Goal: Register for event/course

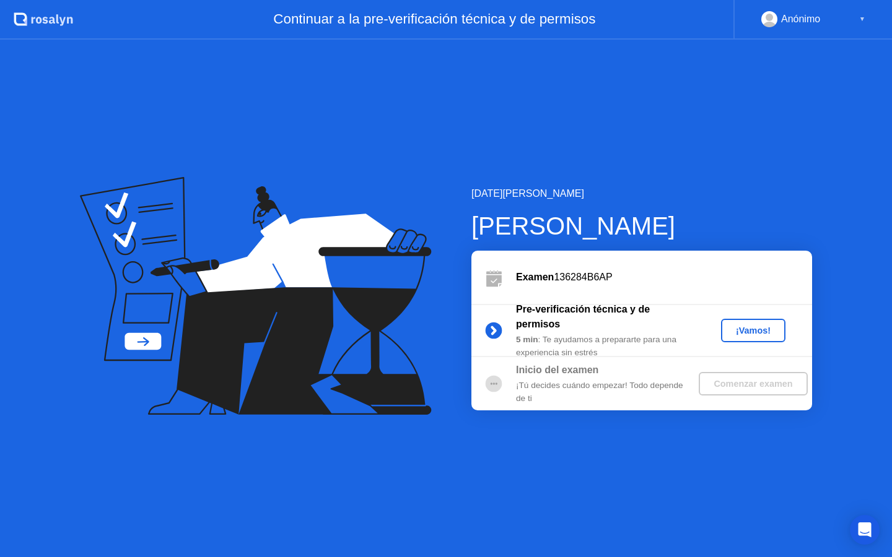
click at [736, 327] on div "¡Vamos!" at bounding box center [753, 331] width 54 height 10
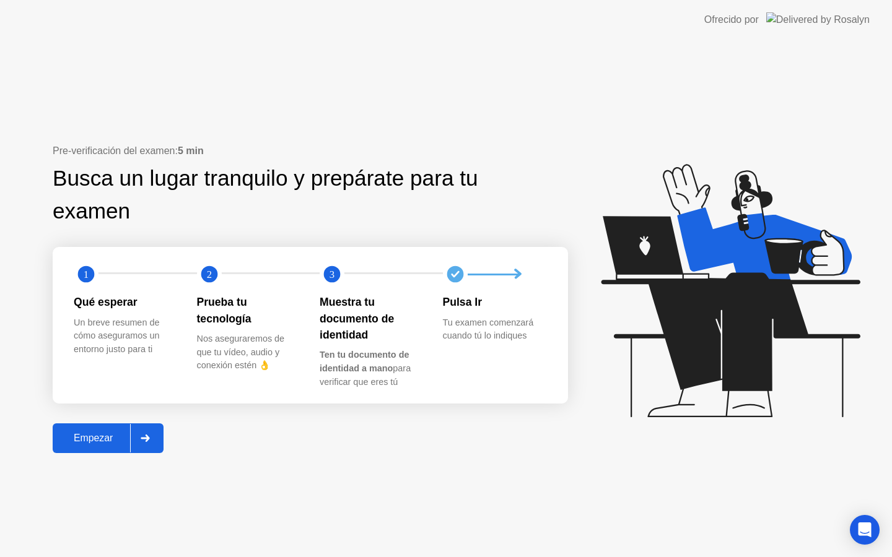
click at [90, 433] on div "Empezar" at bounding box center [93, 438] width 74 height 11
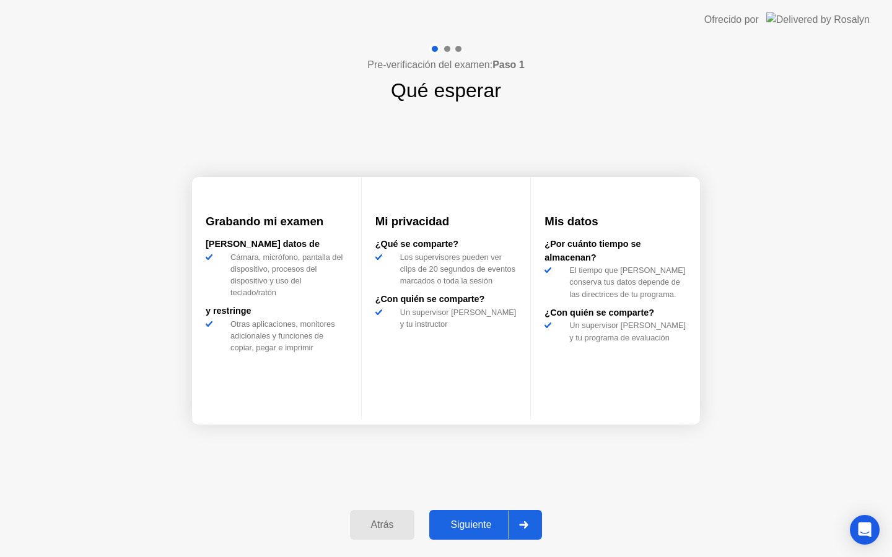
click at [465, 520] on div "Siguiente" at bounding box center [471, 525] width 76 height 11
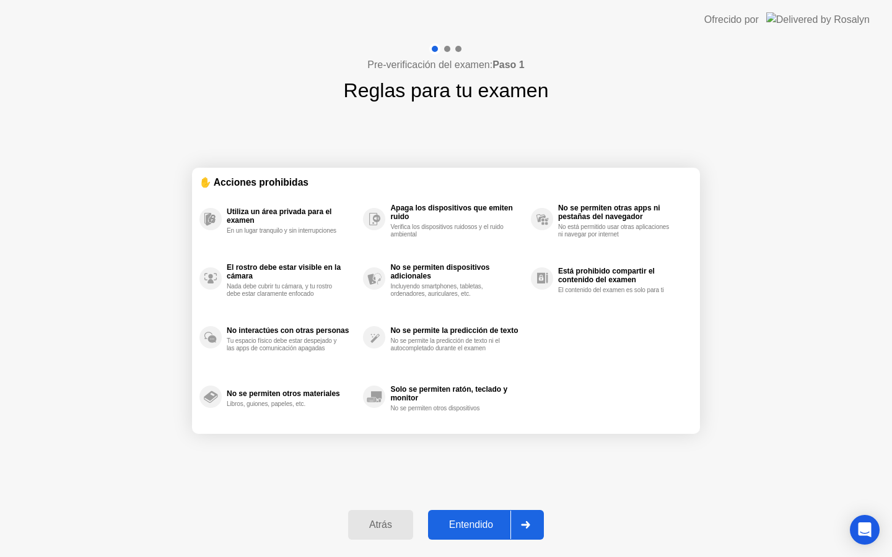
click at [465, 520] on div "Entendido" at bounding box center [471, 525] width 79 height 11
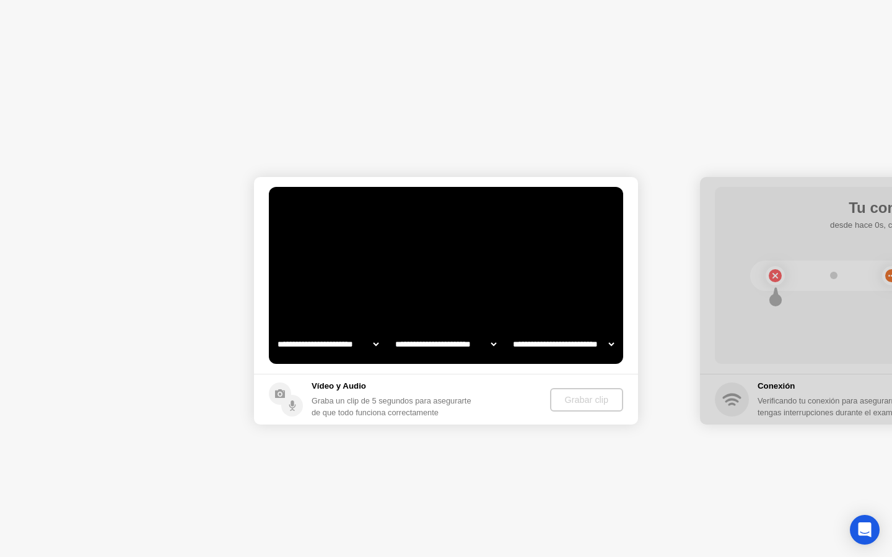
select select "**********"
select select "*******"
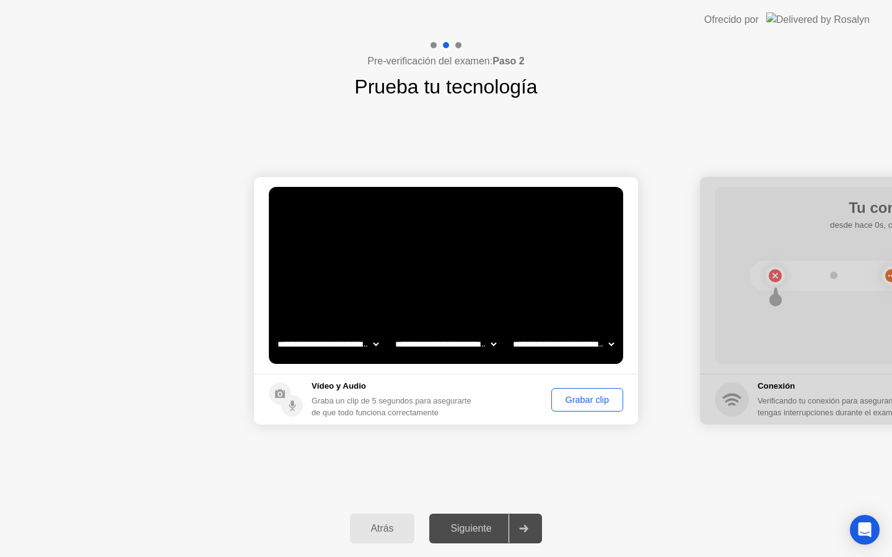
click at [578, 395] on div "Grabar clip" at bounding box center [586, 400] width 63 height 10
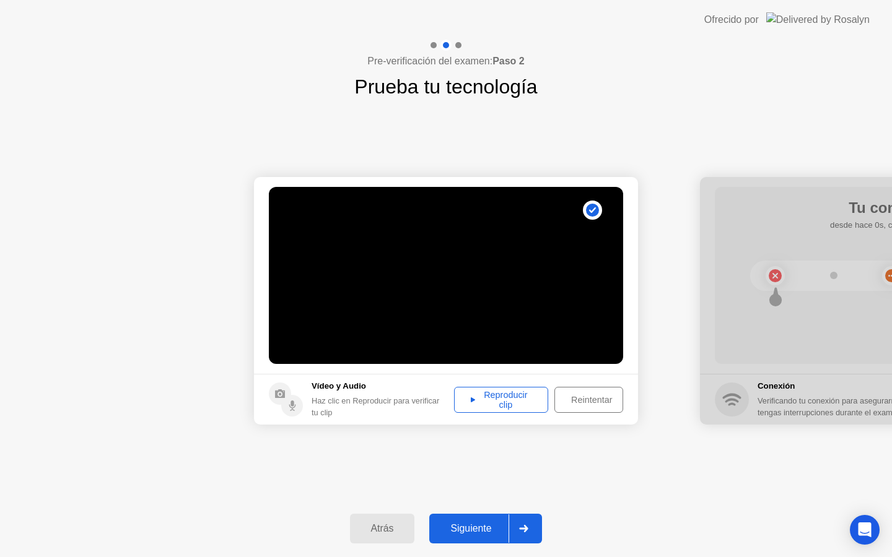
click at [493, 402] on div "Reproducir clip" at bounding box center [500, 400] width 85 height 20
click at [488, 526] on div "Siguiente" at bounding box center [471, 528] width 76 height 11
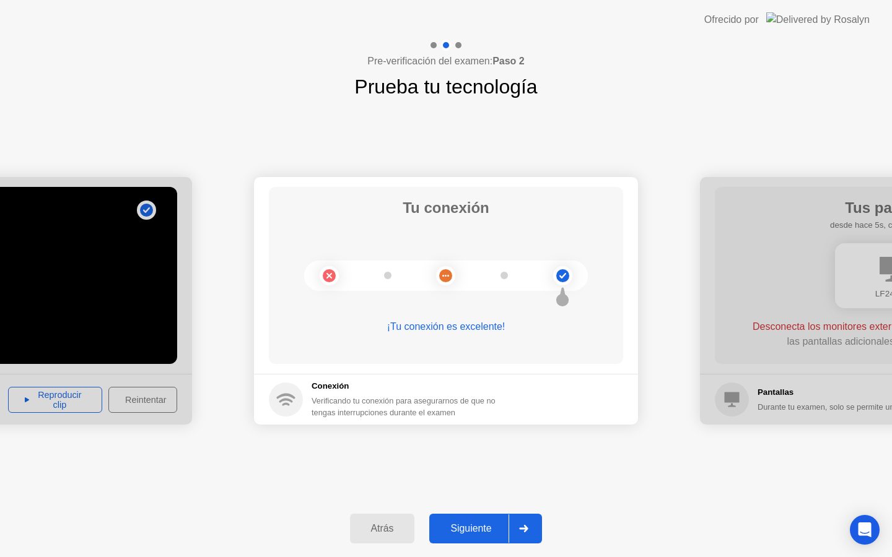
click at [488, 526] on div "Siguiente" at bounding box center [471, 528] width 76 height 11
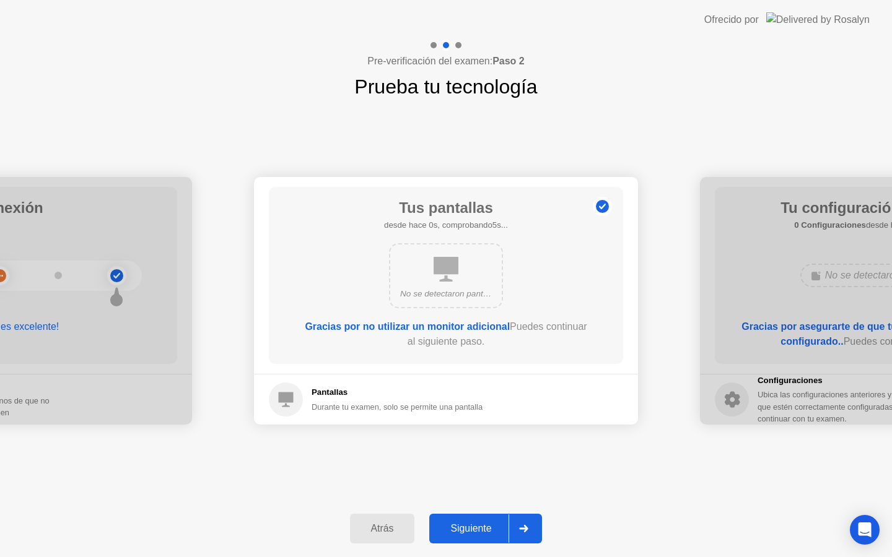
click at [488, 521] on button "Siguiente" at bounding box center [485, 529] width 113 height 30
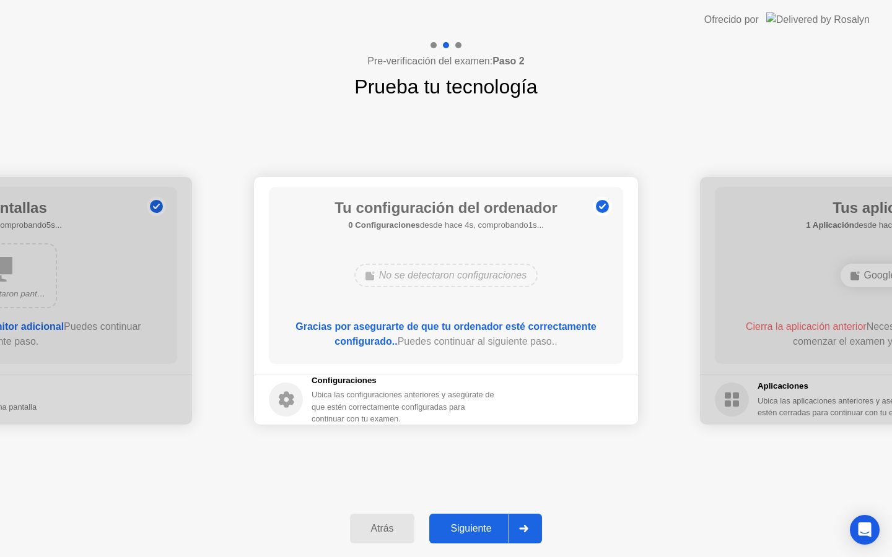
click at [488, 521] on button "Siguiente" at bounding box center [485, 529] width 113 height 30
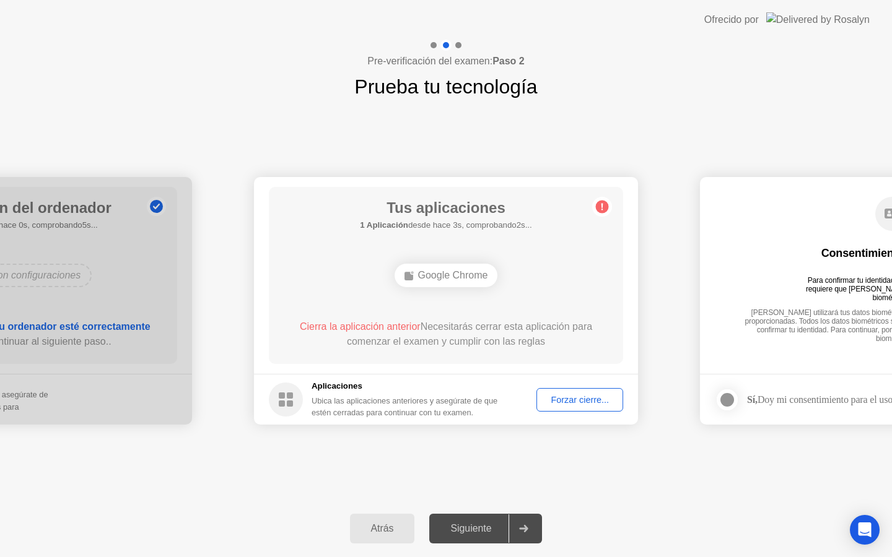
click at [554, 395] on div "Forzar cierre..." at bounding box center [580, 400] width 78 height 10
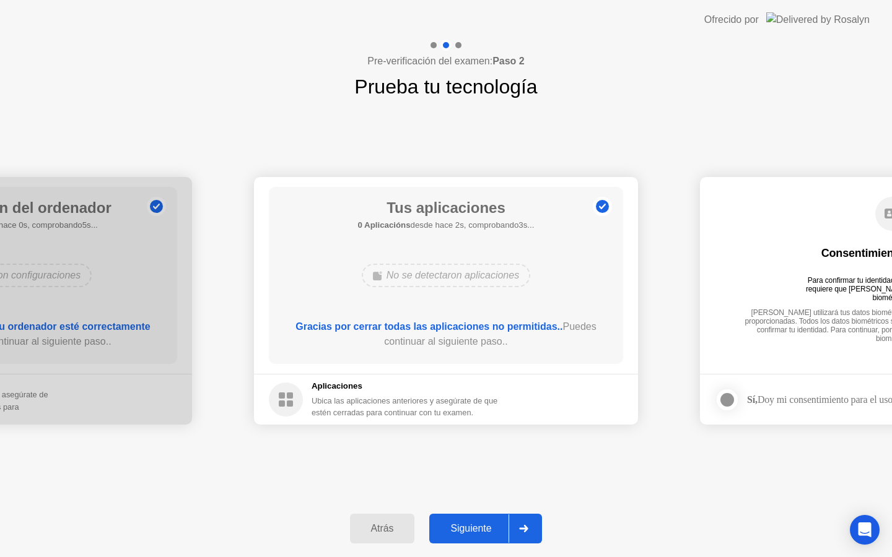
click at [471, 523] on div "Siguiente" at bounding box center [471, 528] width 76 height 11
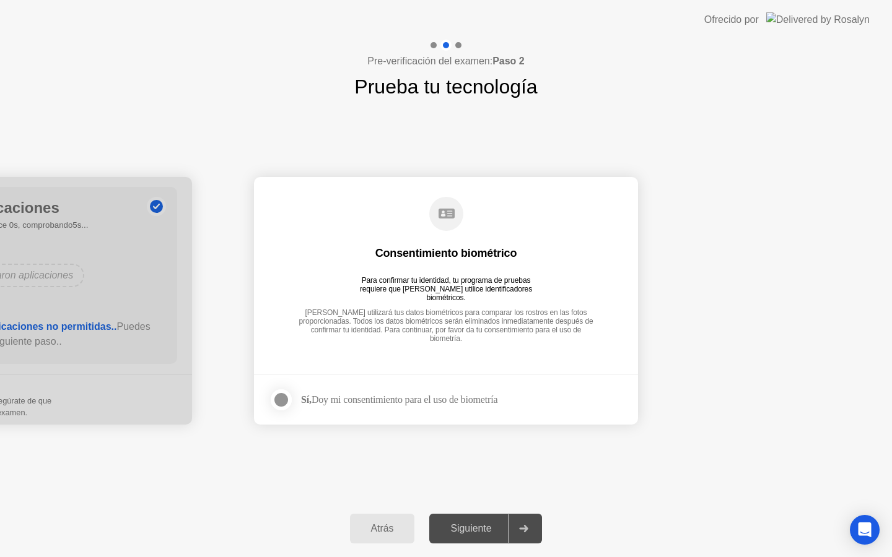
click at [437, 401] on div "Sí, Doy mi consentimiento para el uso de biometría" at bounding box center [399, 400] width 196 height 12
click at [452, 523] on div "Siguiente" at bounding box center [471, 528] width 76 height 11
click at [463, 528] on div "Siguiente" at bounding box center [471, 528] width 76 height 11
drag, startPoint x: 539, startPoint y: 530, endPoint x: 479, endPoint y: 482, distance: 76.7
click at [538, 529] on div at bounding box center [523, 529] width 30 height 28
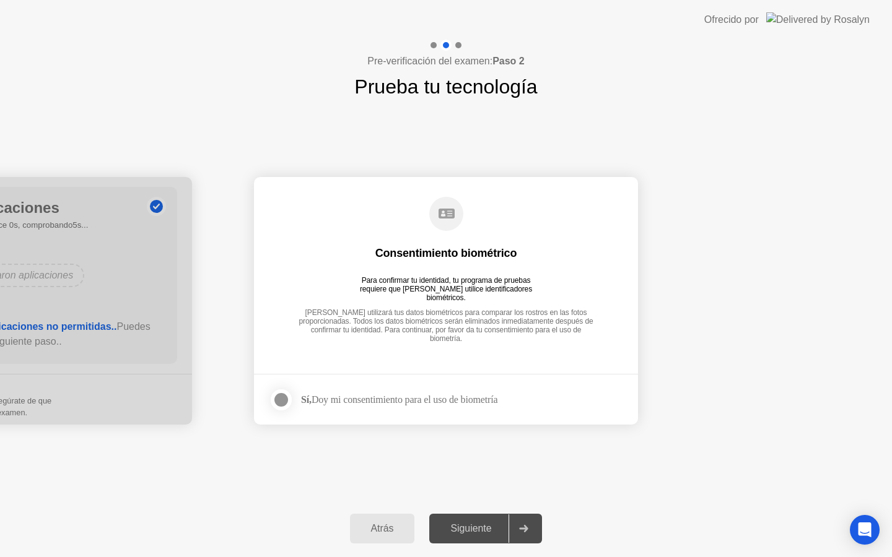
drag, startPoint x: 294, startPoint y: 402, endPoint x: 277, endPoint y: 403, distance: 16.1
click at [285, 403] on label at bounding box center [285, 400] width 32 height 25
click at [279, 401] on icon at bounding box center [280, 400] width 7 height 6
click at [279, 401] on div at bounding box center [281, 400] width 15 height 15
click at [446, 523] on div "Siguiente" at bounding box center [471, 528] width 76 height 11
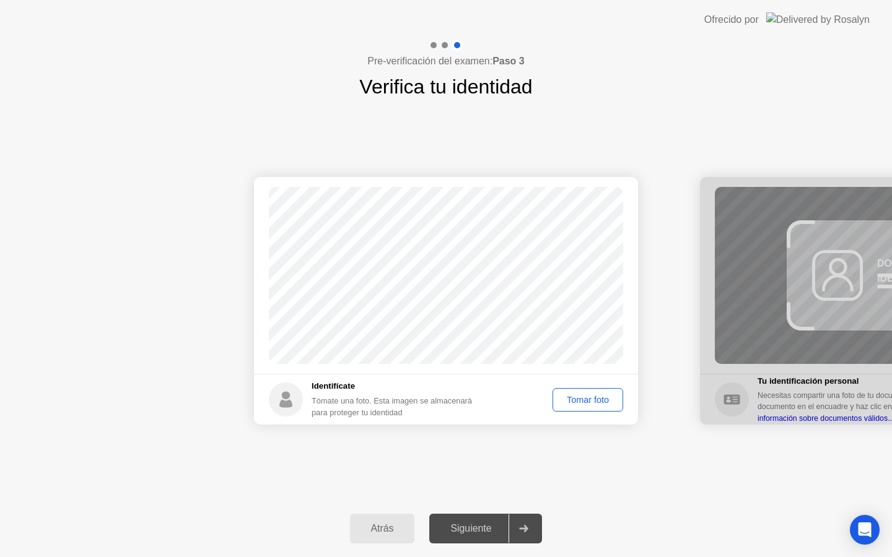
click at [586, 406] on button "Tomar foto" at bounding box center [587, 400] width 71 height 24
click at [479, 531] on div "Siguiente" at bounding box center [471, 528] width 76 height 11
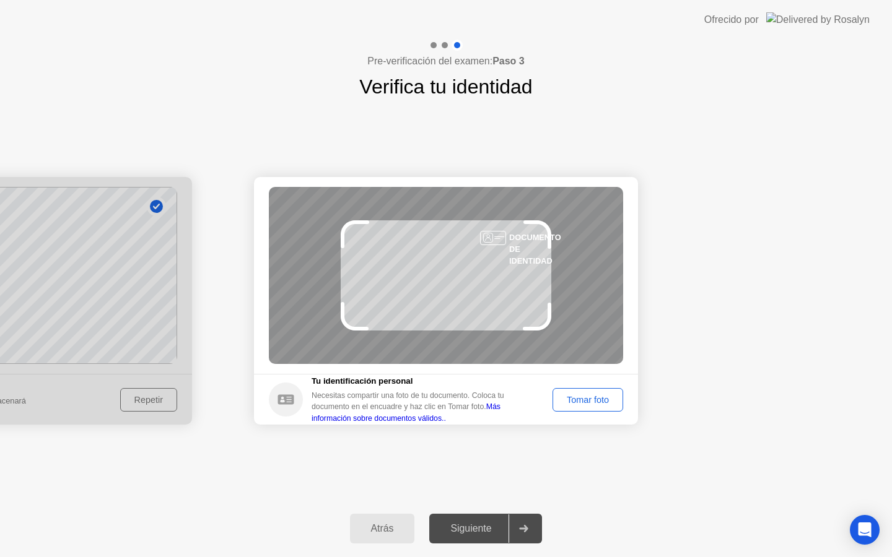
click at [594, 409] on button "Tomar foto" at bounding box center [587, 400] width 71 height 24
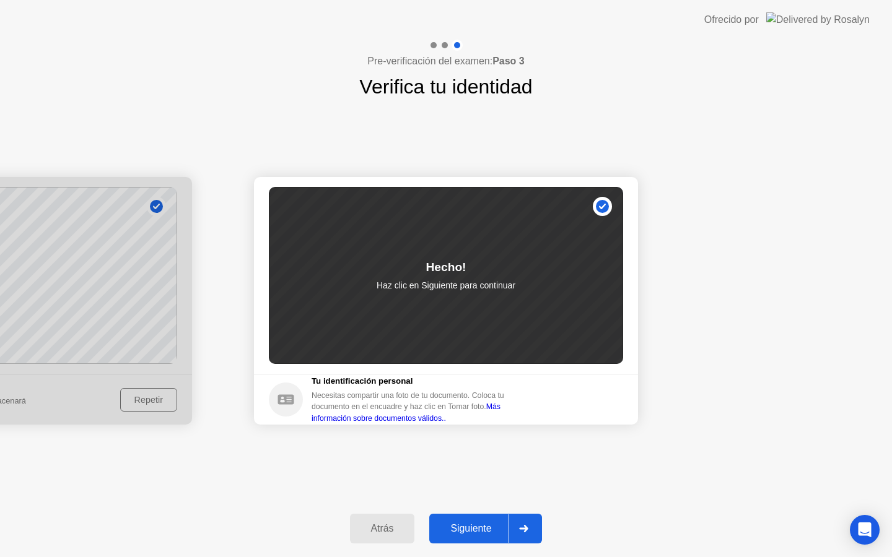
click at [471, 516] on button "Siguiente" at bounding box center [485, 529] width 113 height 30
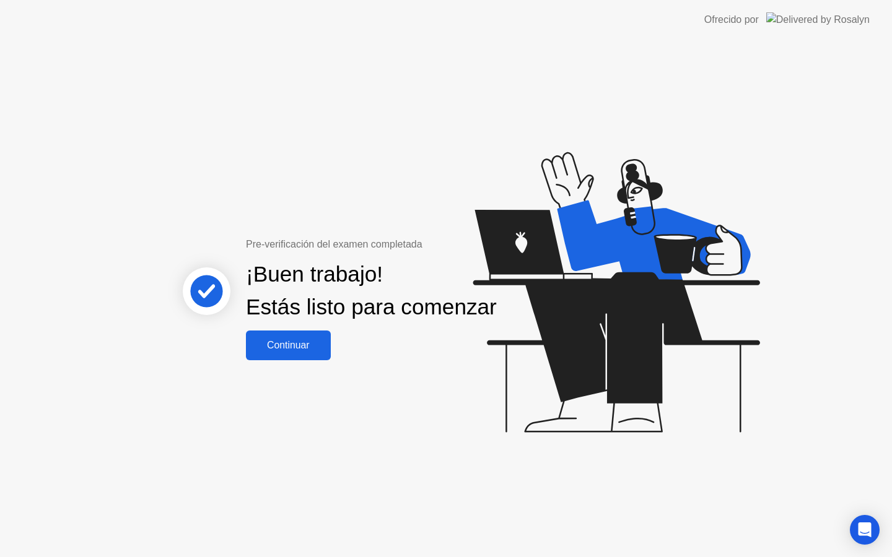
click at [306, 351] on div "Continuar" at bounding box center [288, 345] width 77 height 11
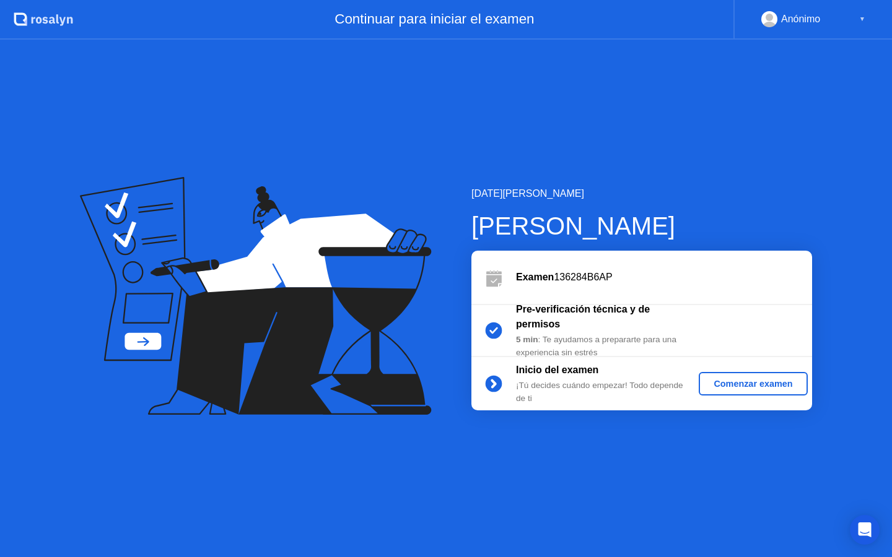
click at [724, 388] on div "Comenzar examen" at bounding box center [752, 384] width 98 height 10
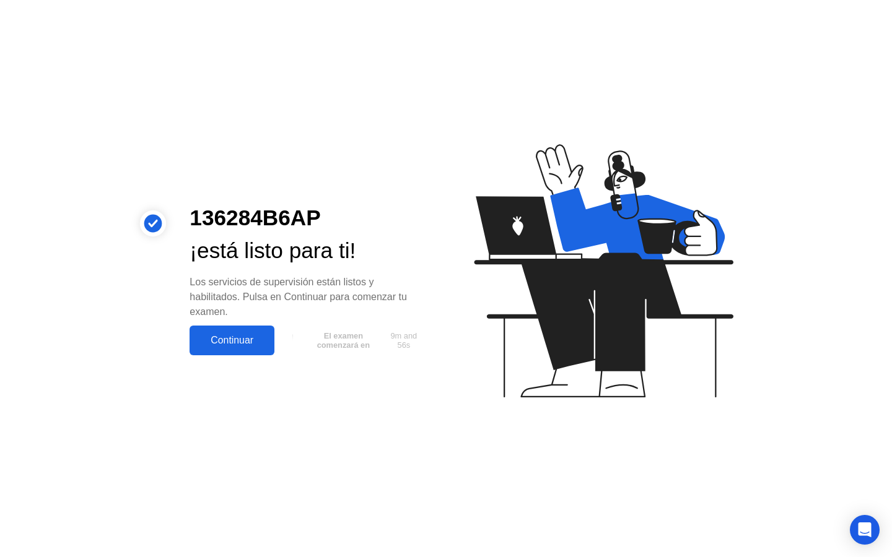
click at [224, 329] on button "Continuar" at bounding box center [231, 341] width 85 height 30
